Goal: Task Accomplishment & Management: Use online tool/utility

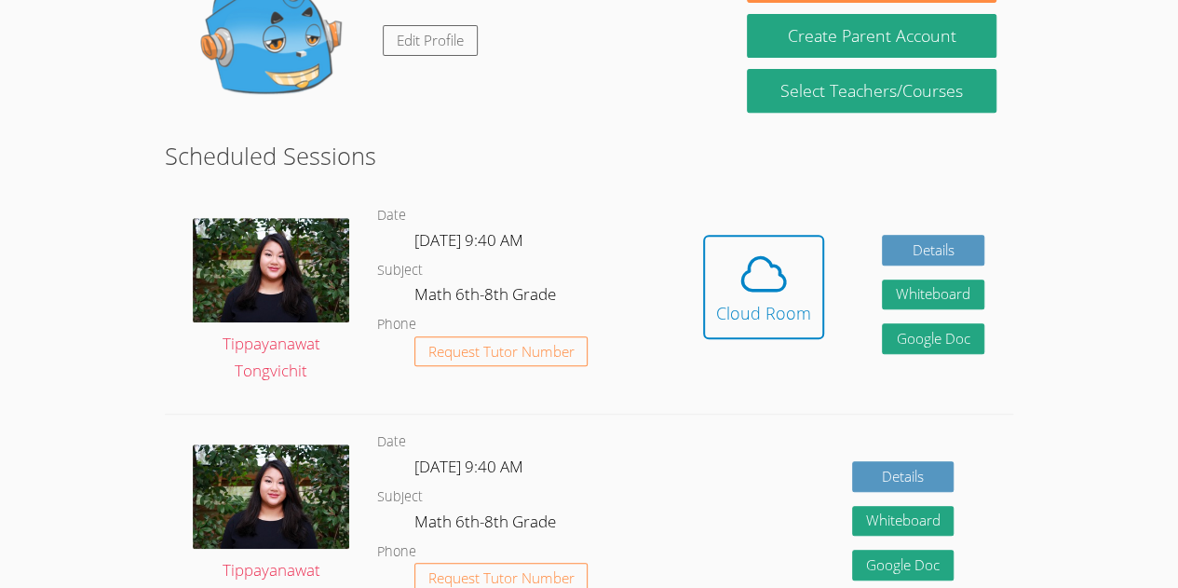
scroll to position [355, 0]
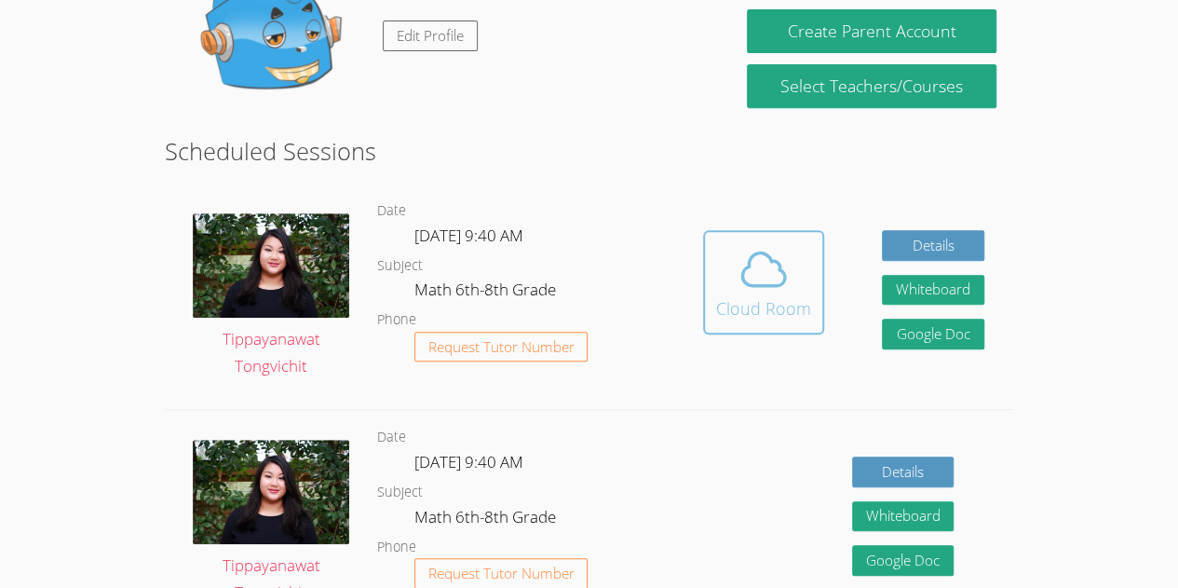
click at [741, 289] on icon at bounding box center [764, 269] width 52 height 52
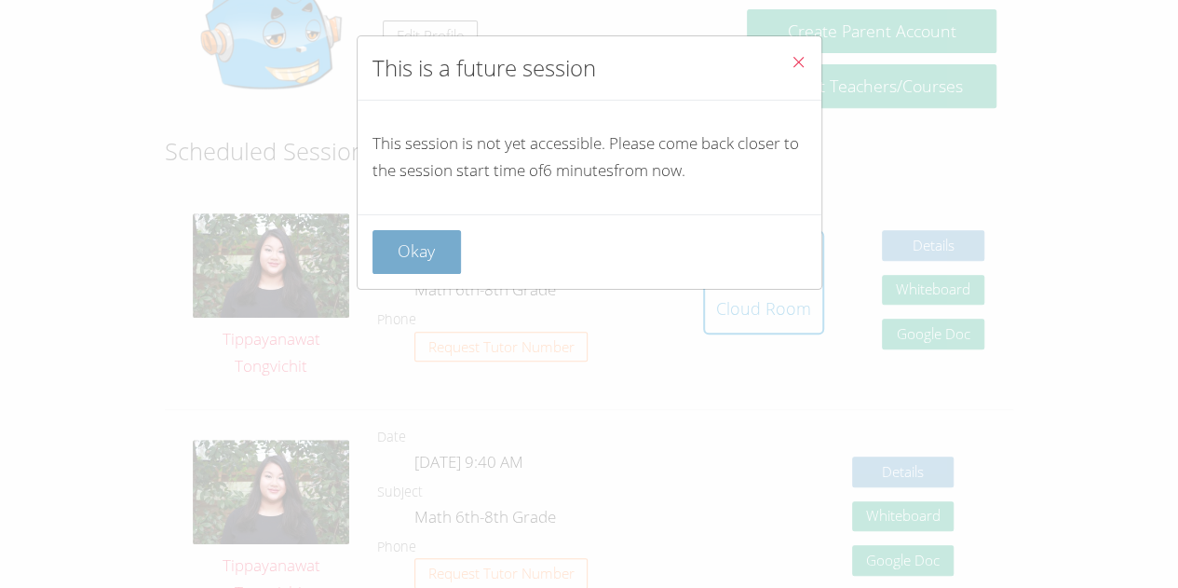
click at [448, 243] on button "Okay" at bounding box center [417, 252] width 89 height 44
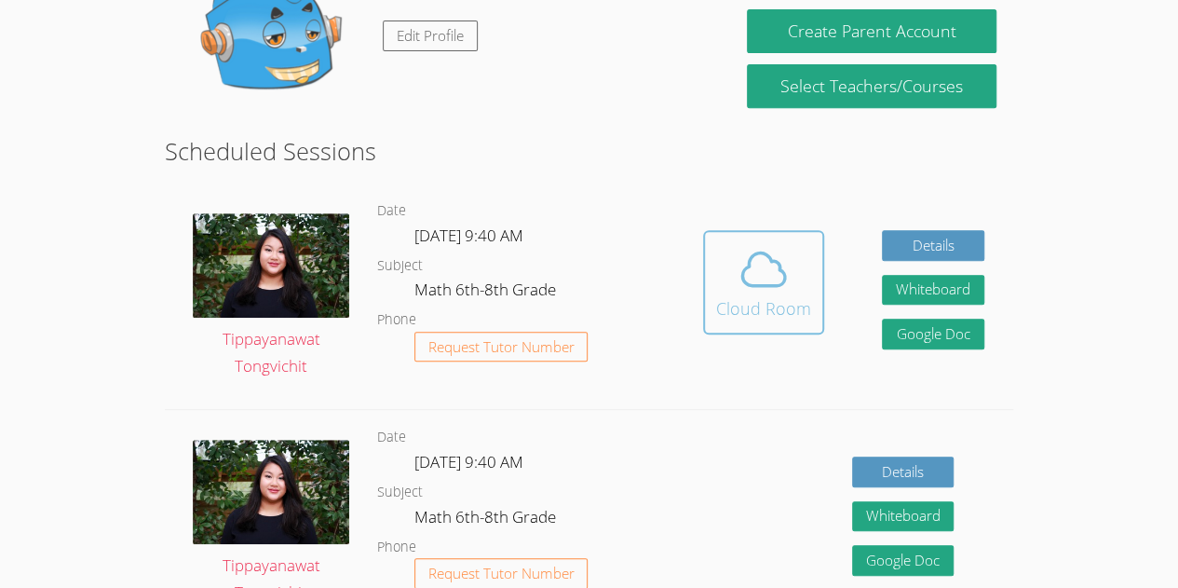
click at [743, 291] on icon at bounding box center [764, 269] width 52 height 52
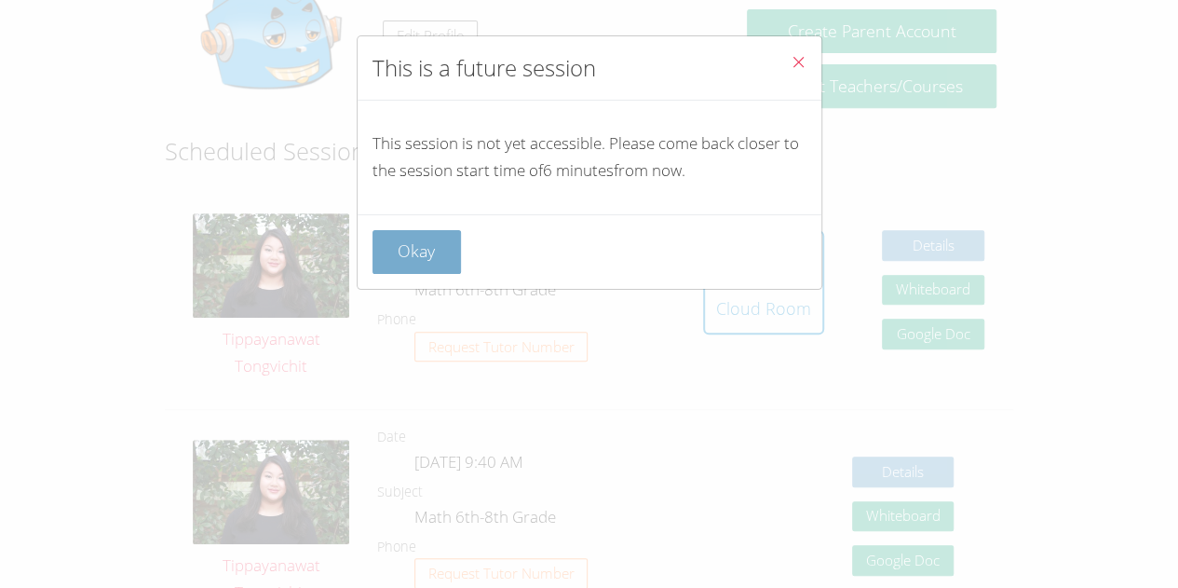
click at [430, 251] on button "Okay" at bounding box center [417, 252] width 89 height 44
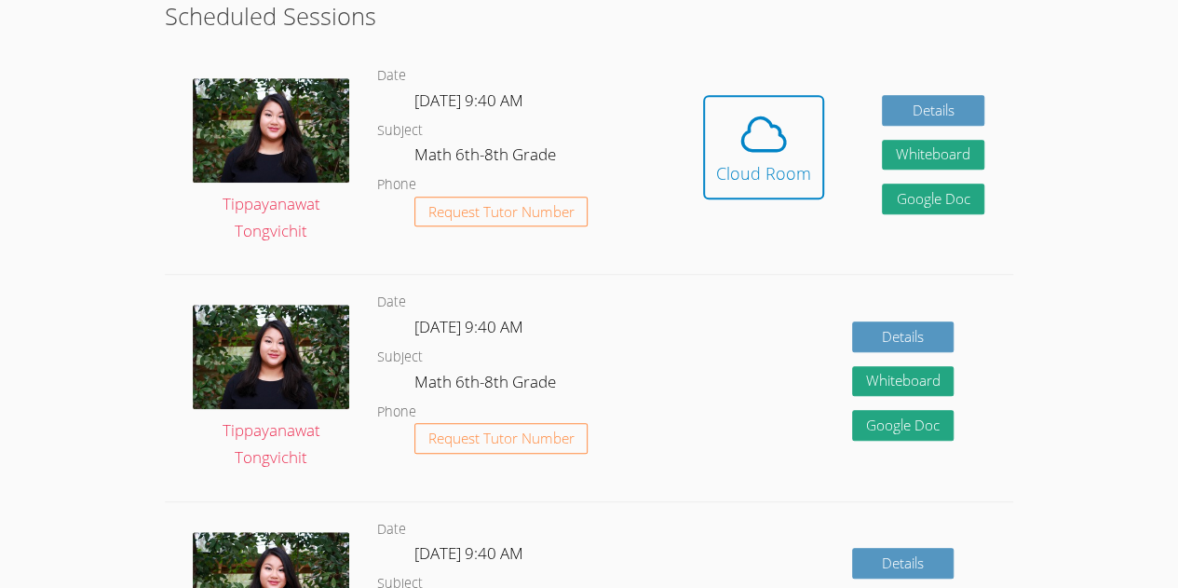
scroll to position [478, 0]
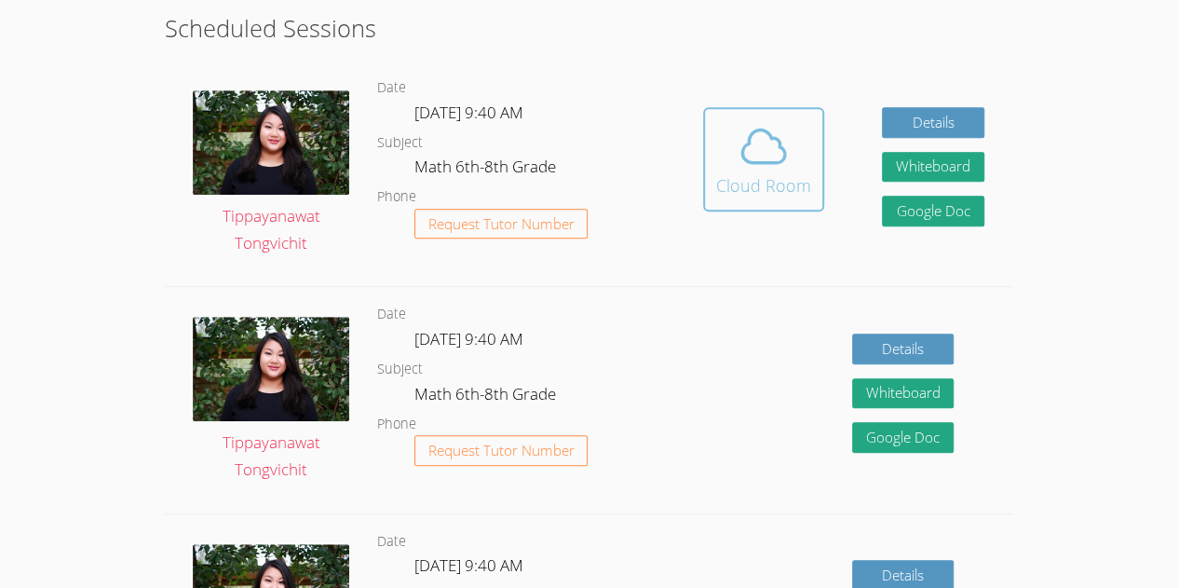
click at [817, 199] on button "Cloud Room" at bounding box center [763, 159] width 121 height 104
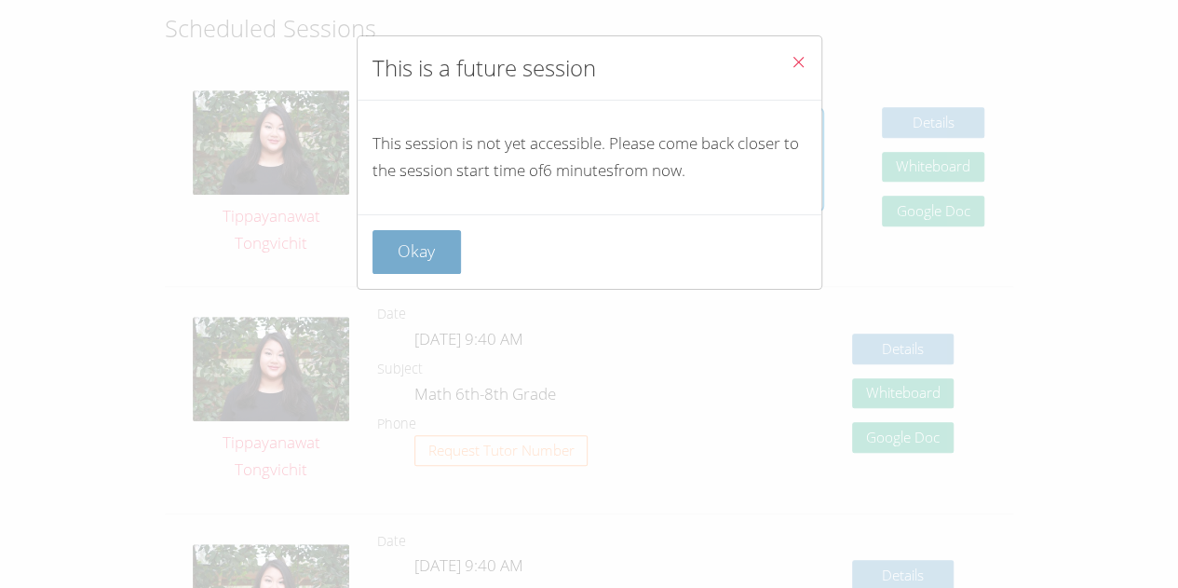
click at [439, 256] on button "Okay" at bounding box center [417, 252] width 89 height 44
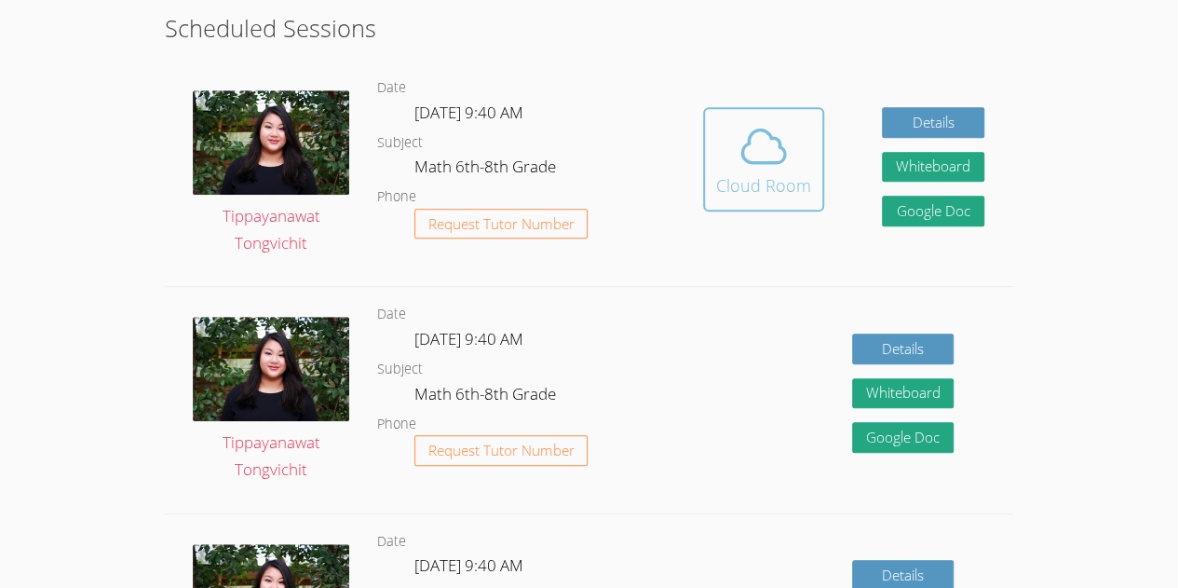
click at [763, 191] on div "Cloud Room" at bounding box center [763, 185] width 95 height 26
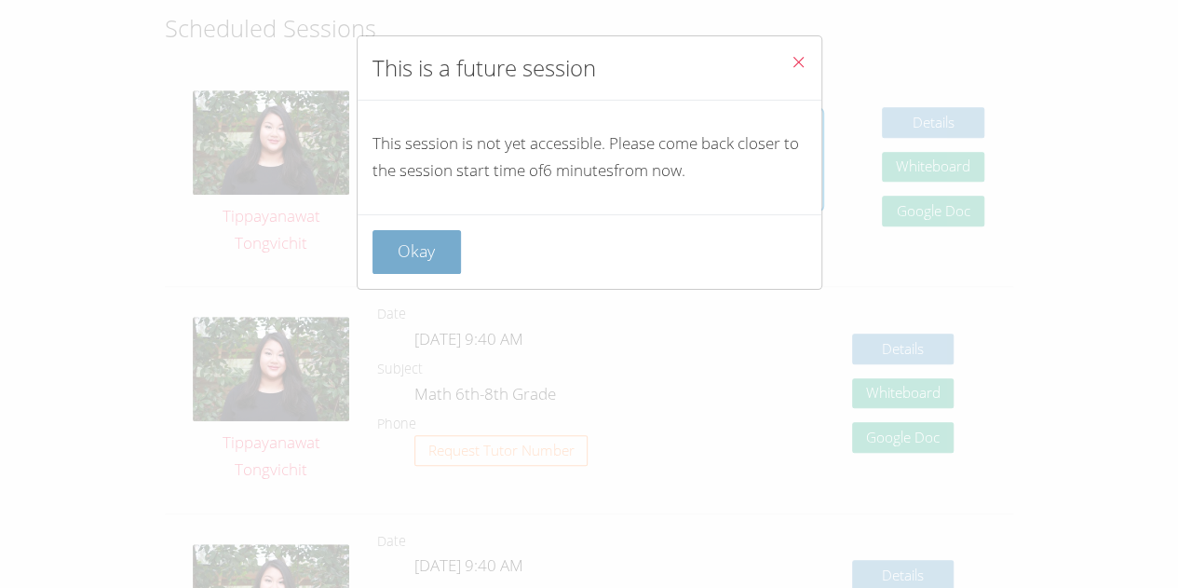
click at [453, 260] on button "Okay" at bounding box center [417, 252] width 89 height 44
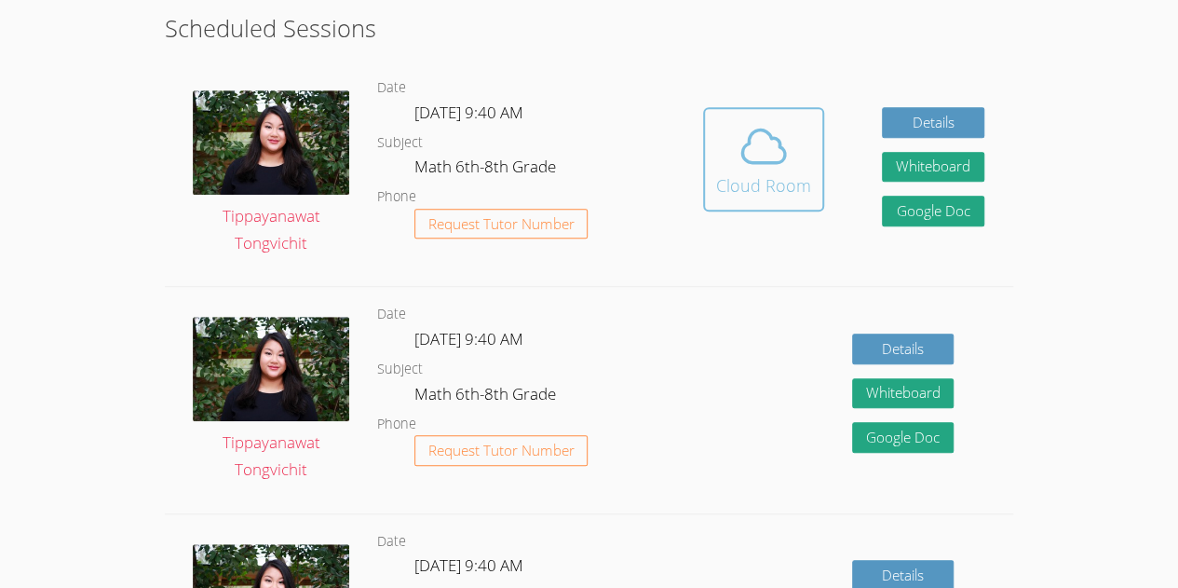
click at [728, 183] on div "Cloud Room" at bounding box center [763, 185] width 95 height 26
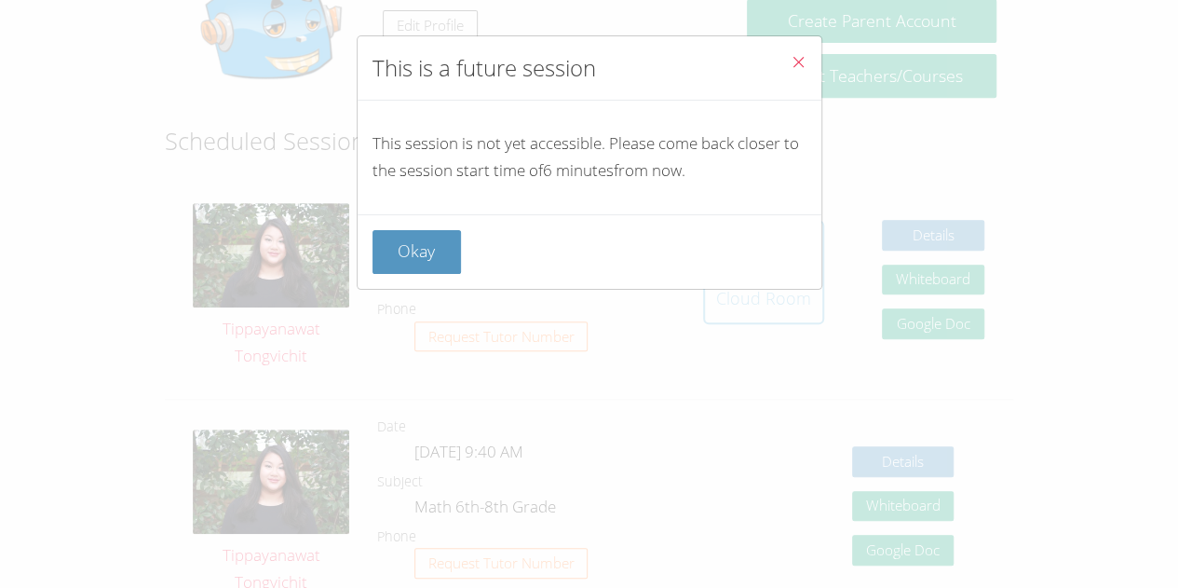
scroll to position [328, 0]
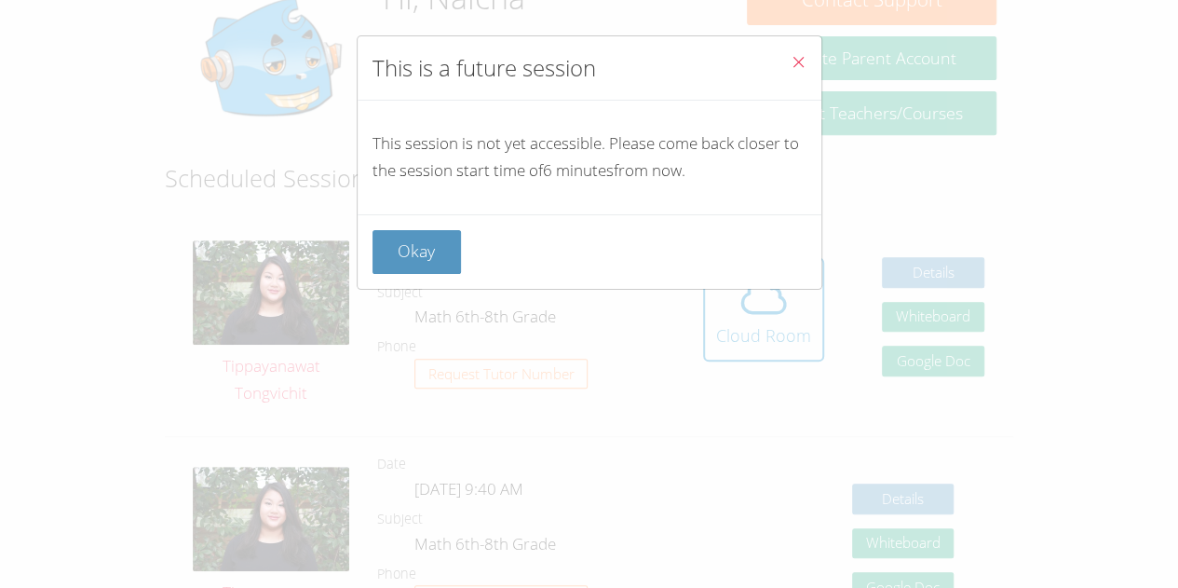
click at [791, 61] on icon "Close" at bounding box center [799, 62] width 16 height 16
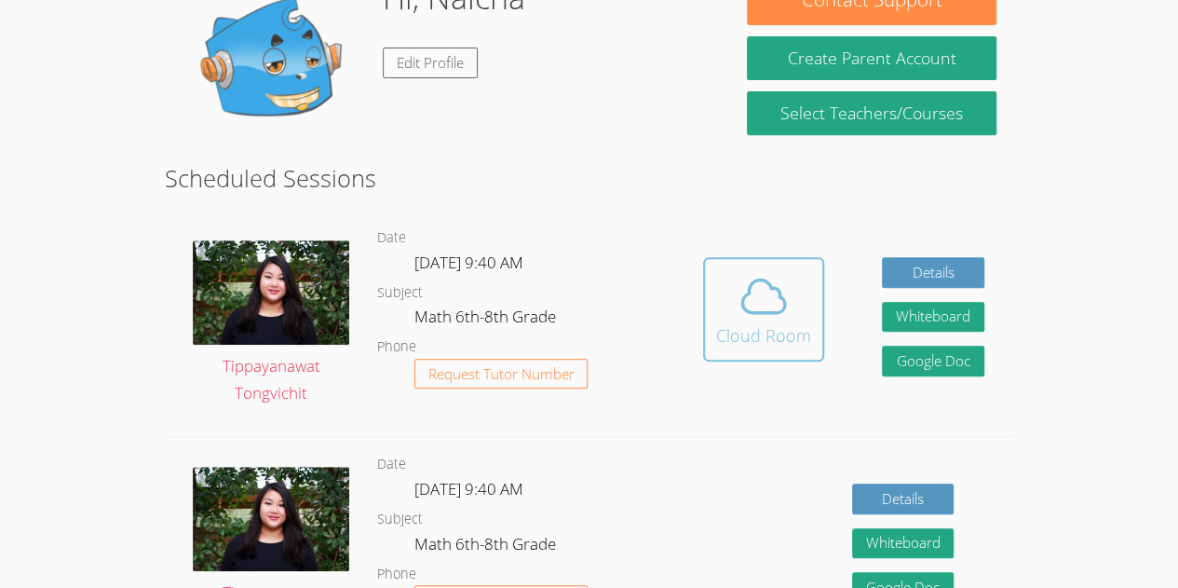
click at [751, 329] on div "Cloud Room" at bounding box center [763, 335] width 95 height 26
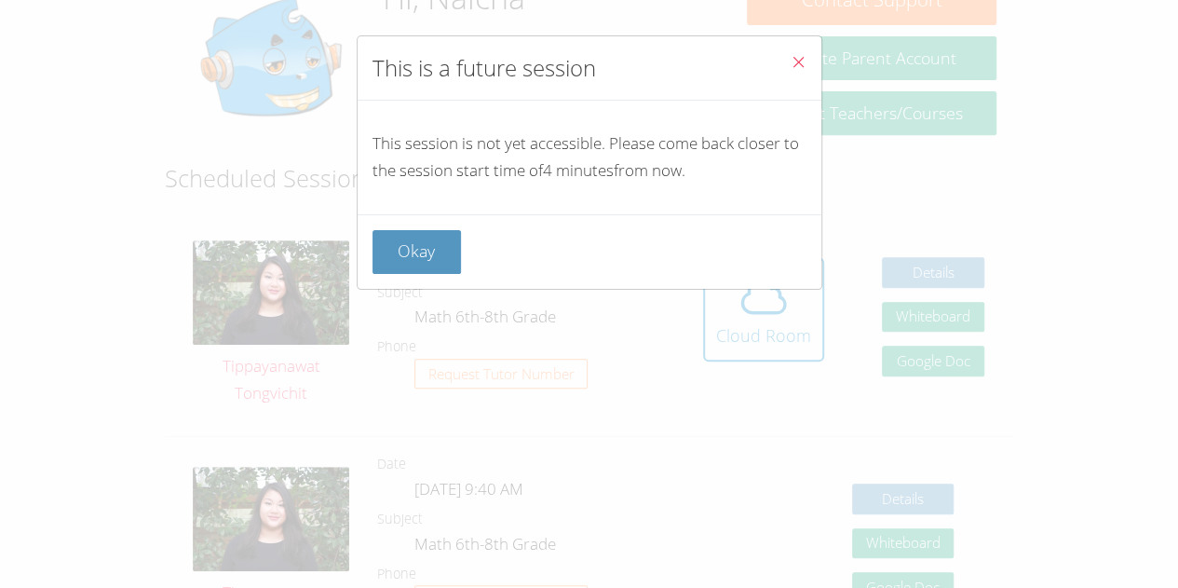
click at [544, 423] on div "This is a future session This session is not yet accessible. Please come back c…" at bounding box center [589, 294] width 1178 height 588
click at [434, 235] on button "Okay" at bounding box center [417, 252] width 89 height 44
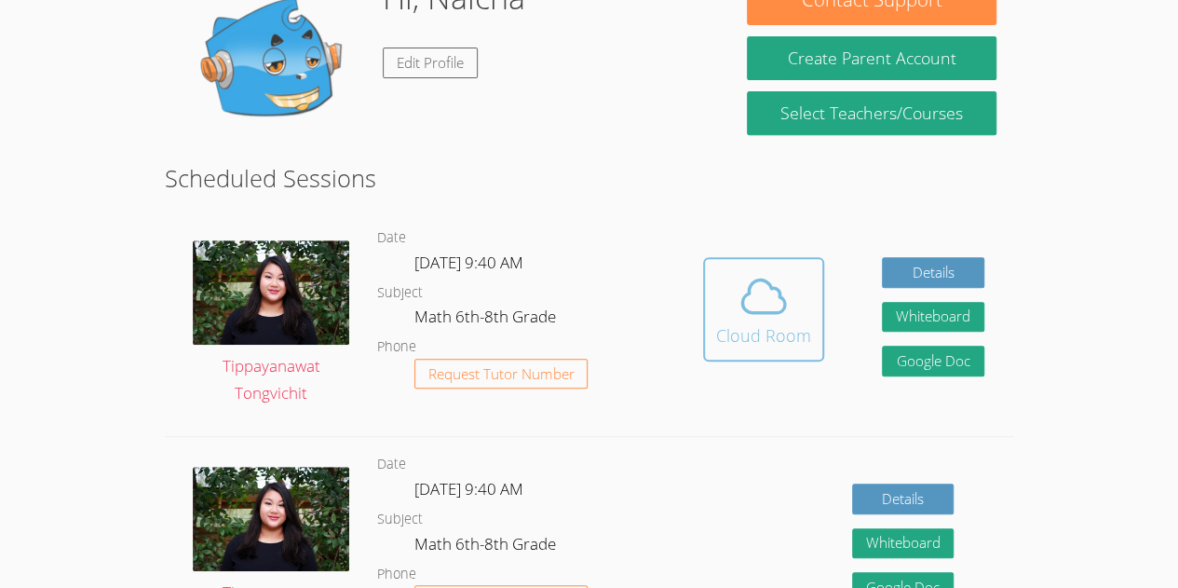
click at [760, 324] on div "Cloud Room" at bounding box center [763, 335] width 95 height 26
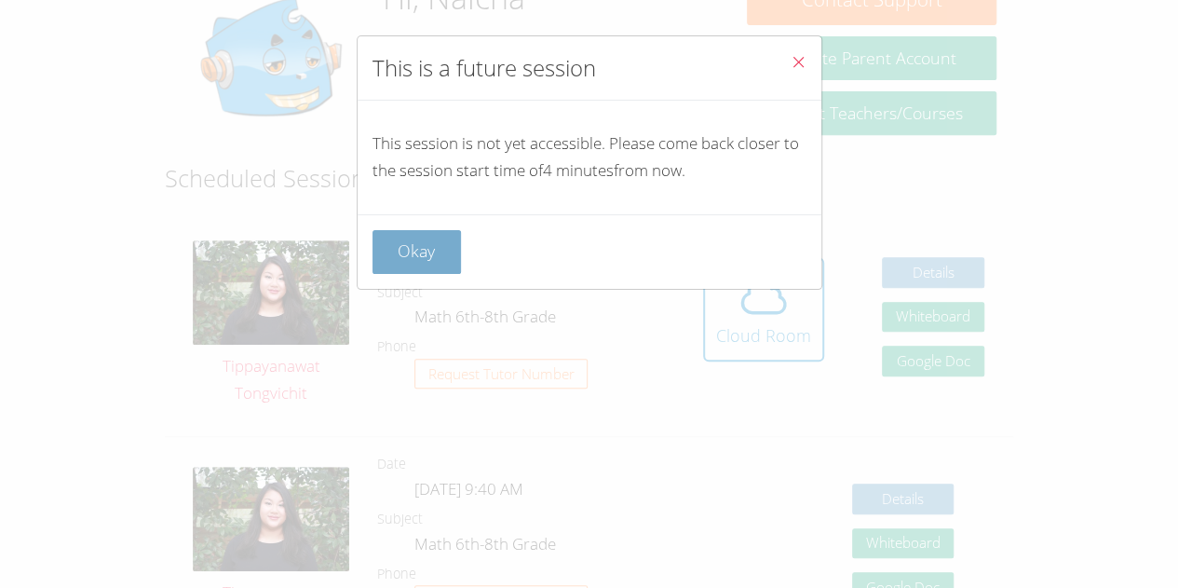
click at [417, 268] on button "Okay" at bounding box center [417, 252] width 89 height 44
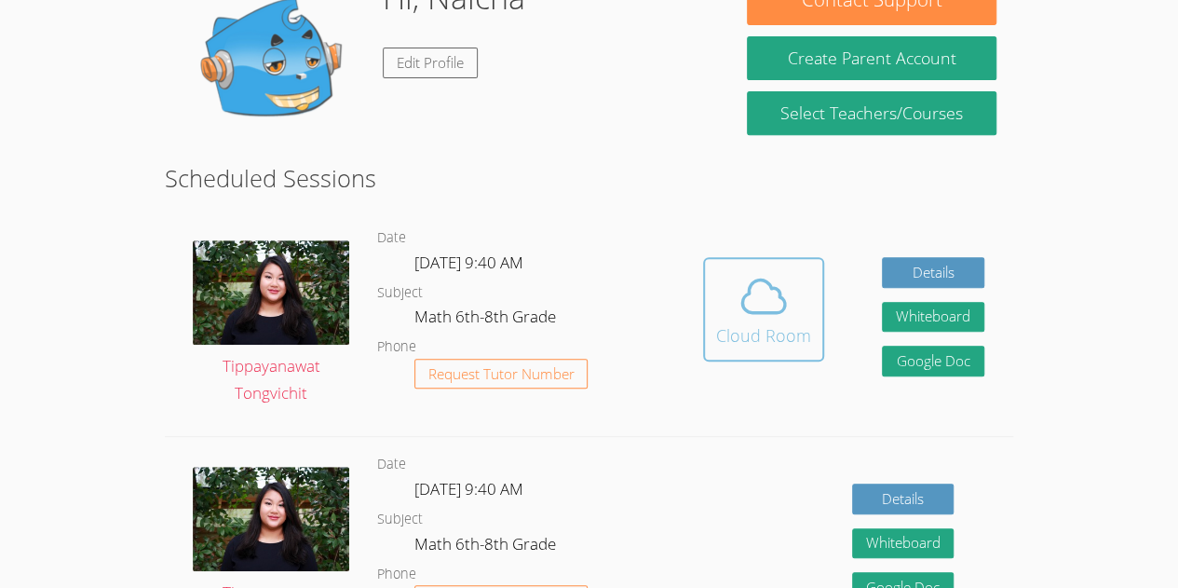
click at [755, 342] on div "Cloud Room" at bounding box center [763, 335] width 95 height 26
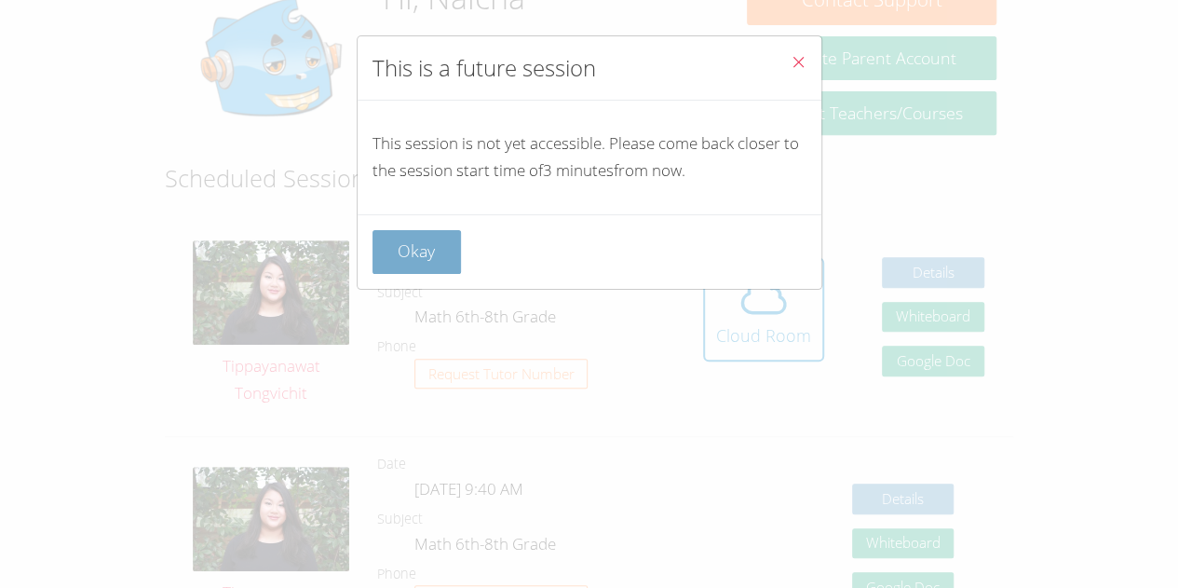
click at [380, 243] on button "Okay" at bounding box center [417, 252] width 89 height 44
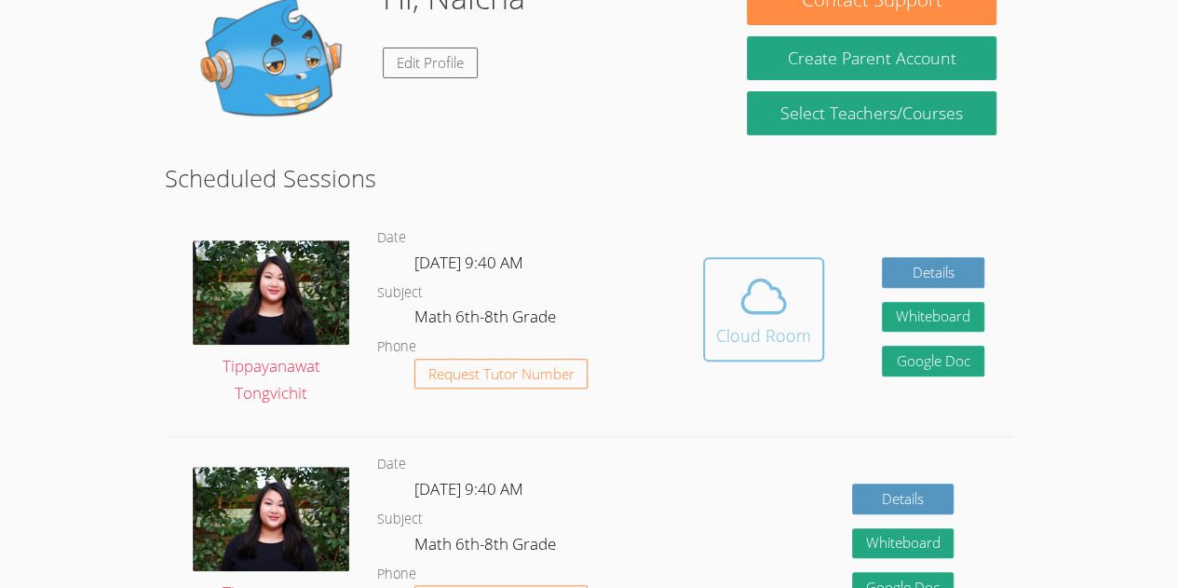
click at [790, 325] on div "Cloud Room" at bounding box center [763, 335] width 95 height 26
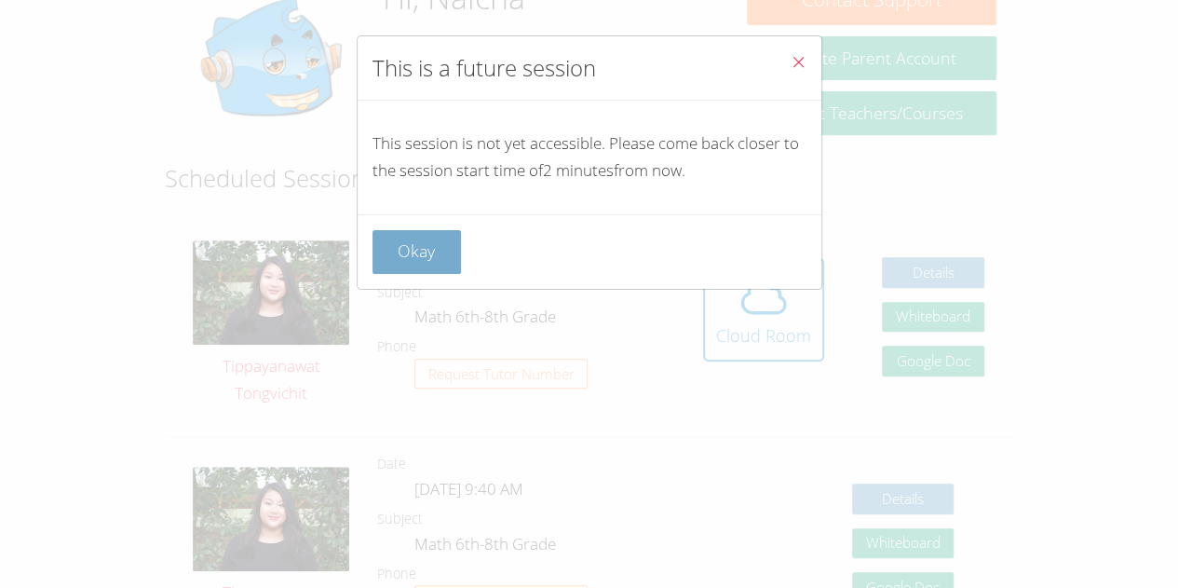
click at [409, 250] on button "Okay" at bounding box center [417, 252] width 89 height 44
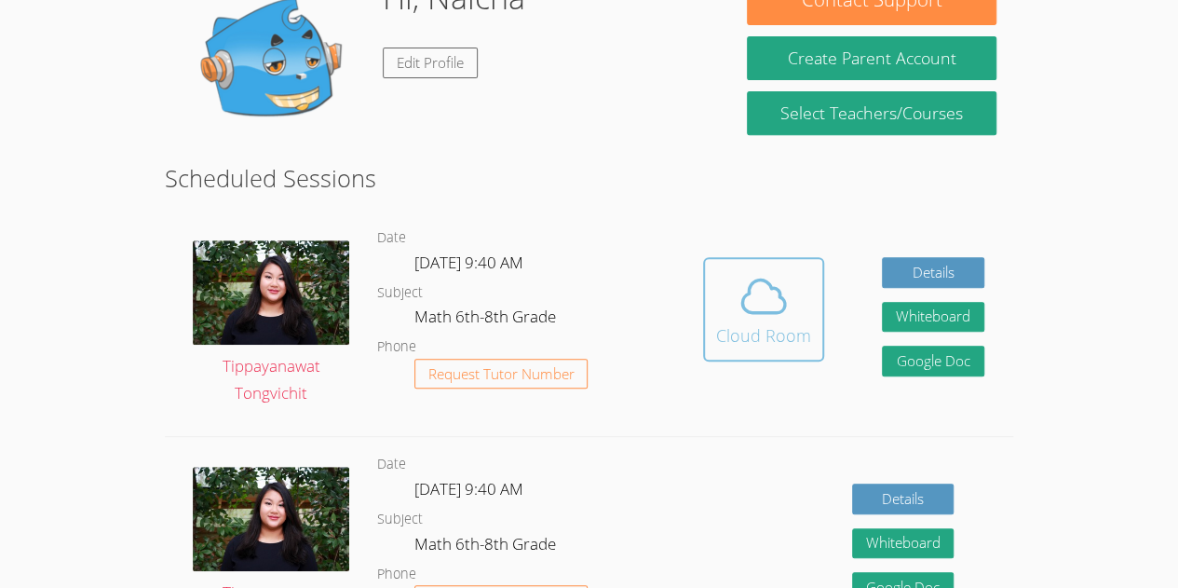
click at [776, 355] on button "Cloud Room" at bounding box center [763, 309] width 121 height 104
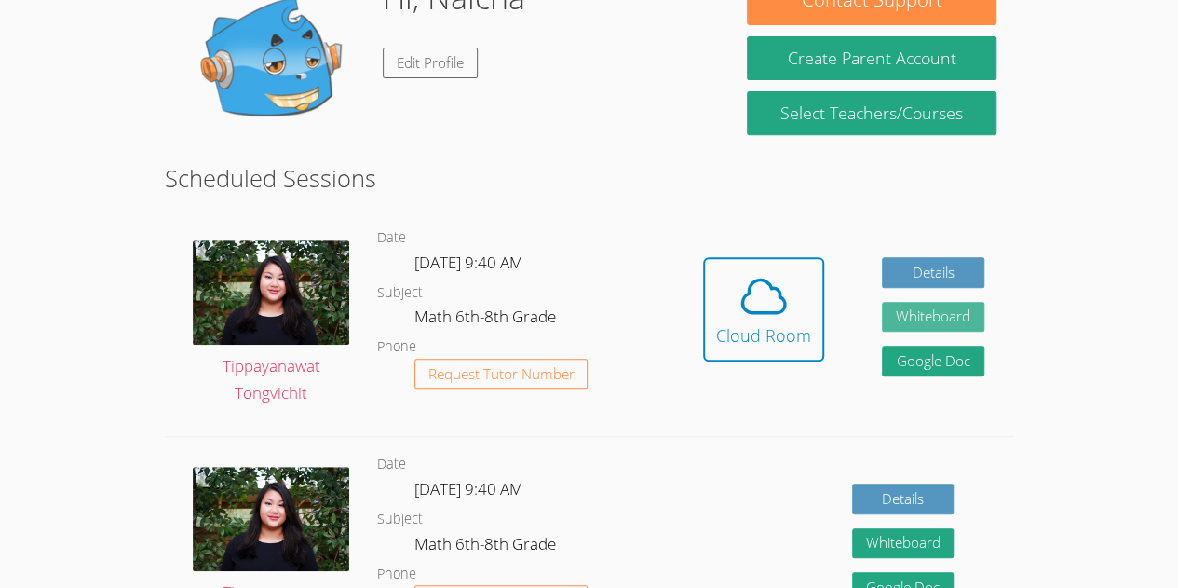
click at [911, 310] on button "Whiteboard" at bounding box center [933, 317] width 102 height 31
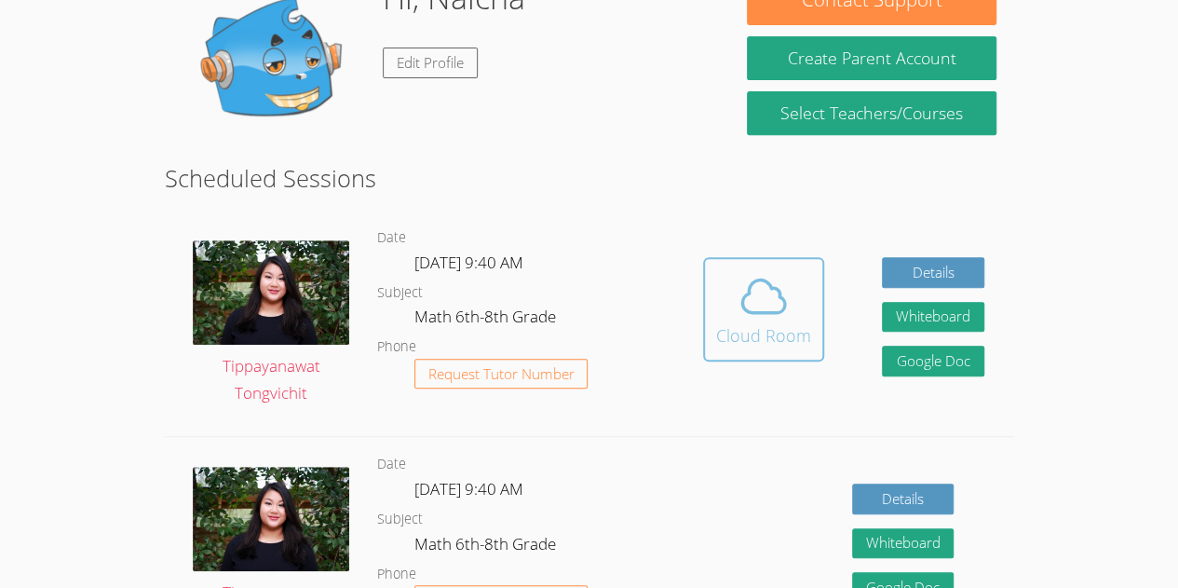
click at [771, 348] on button "Cloud Room" at bounding box center [763, 309] width 121 height 104
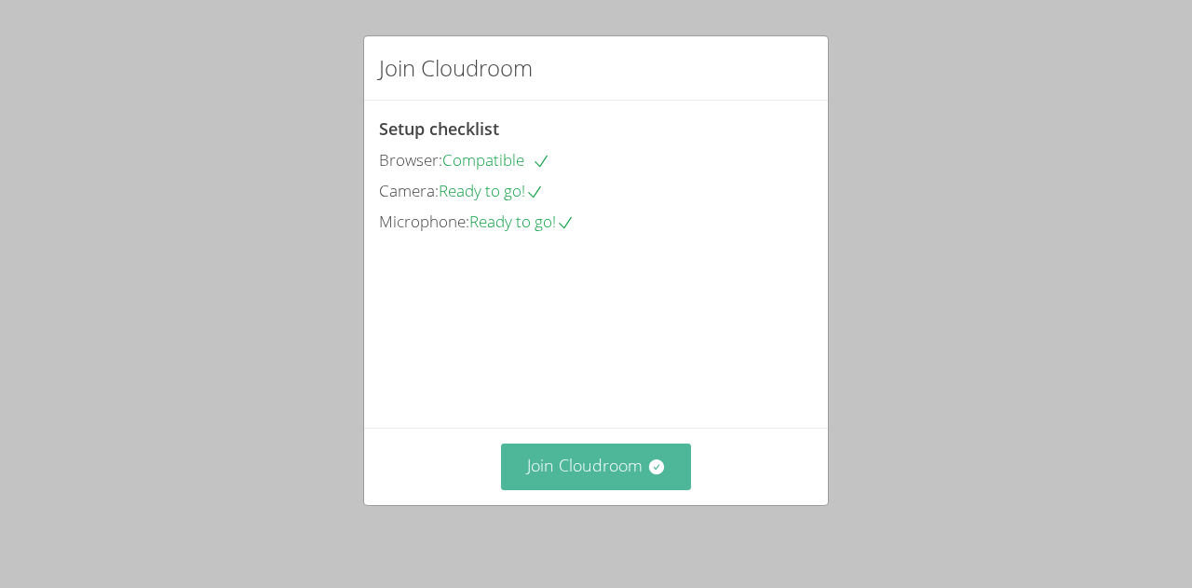
click at [605, 479] on button "Join Cloudroom" at bounding box center [596, 466] width 191 height 46
click at [593, 469] on button "Join Cloudroom" at bounding box center [596, 466] width 191 height 46
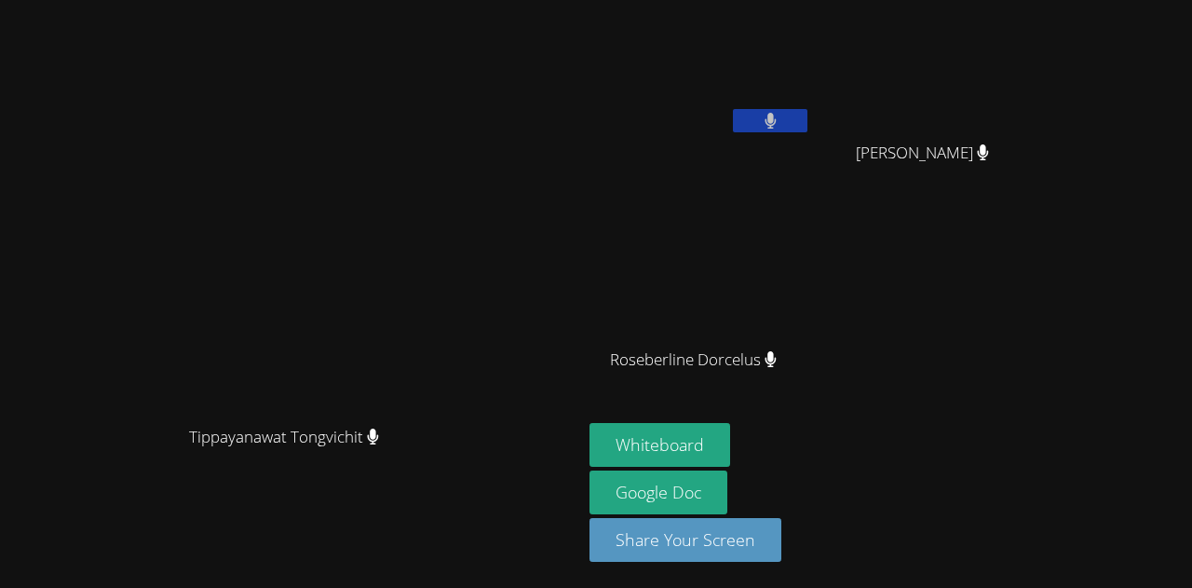
click at [808, 122] on button at bounding box center [770, 120] width 75 height 23
click at [808, 127] on button at bounding box center [770, 120] width 75 height 23
click at [989, 145] on icon at bounding box center [983, 152] width 12 height 16
click at [808, 118] on button at bounding box center [770, 120] width 75 height 23
click at [811, 97] on video at bounding box center [701, 69] width 222 height 125
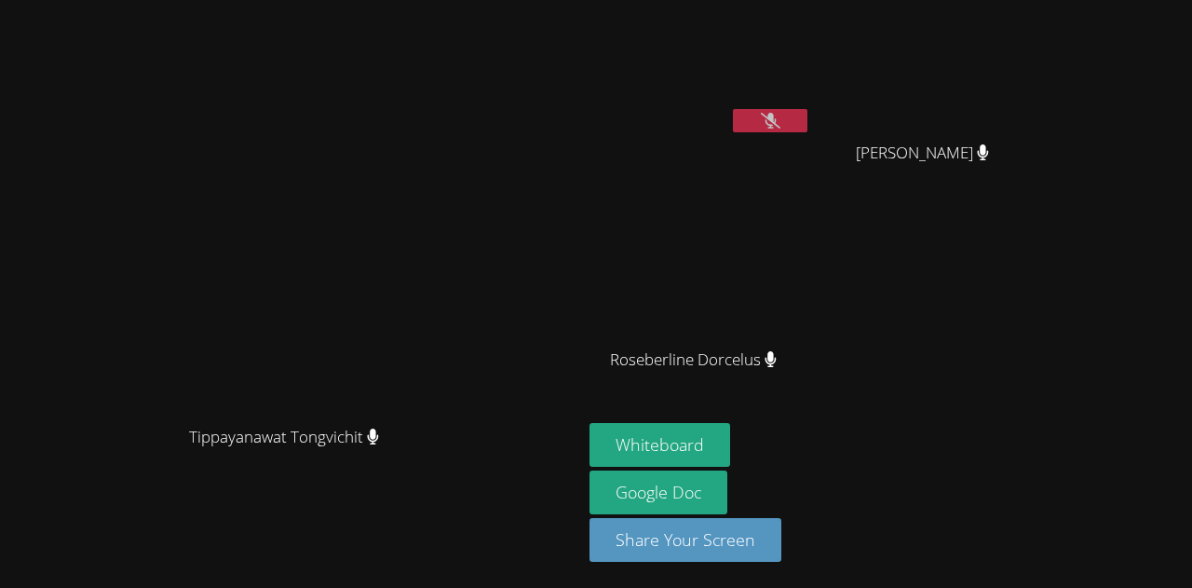
click at [808, 112] on button at bounding box center [770, 120] width 75 height 23
click at [968, 101] on video at bounding box center [930, 69] width 222 height 125
click at [811, 107] on video at bounding box center [701, 69] width 222 height 125
click at [808, 130] on button at bounding box center [770, 120] width 75 height 23
